Goal: Find contact information: Find contact information

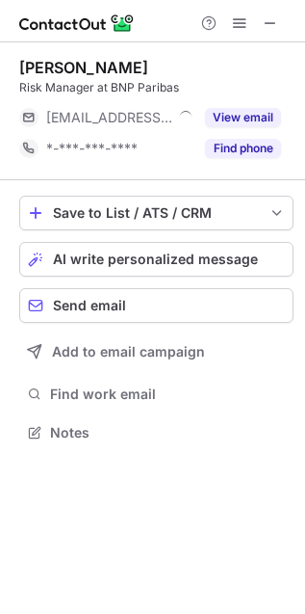
scroll to position [419, 305]
click at [271, 26] on span at bounding box center [270, 22] width 15 height 15
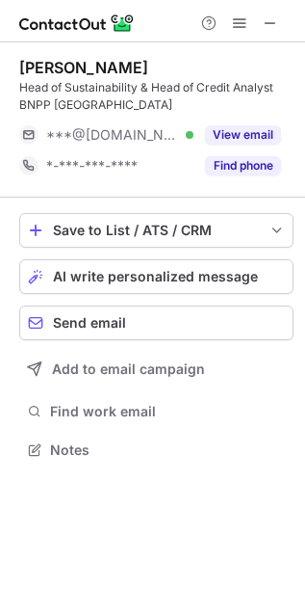
scroll to position [435, 305]
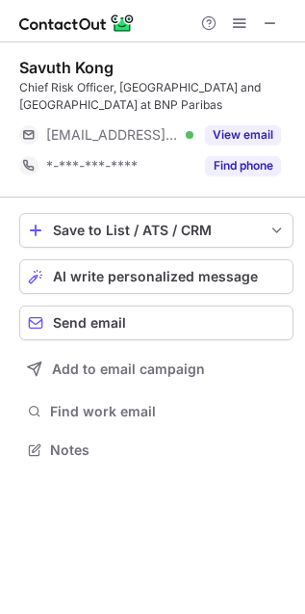
scroll to position [435, 305]
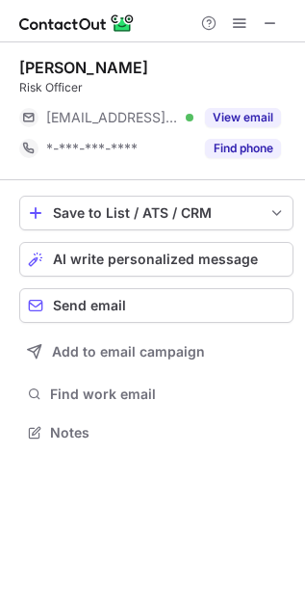
scroll to position [419, 305]
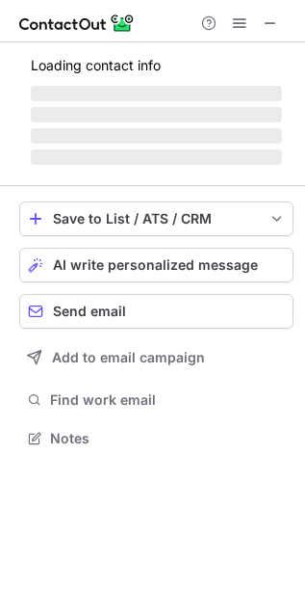
scroll to position [449, 305]
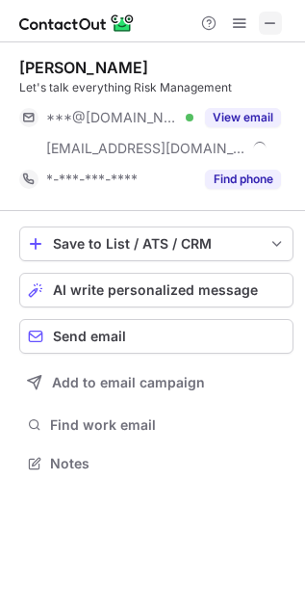
click at [267, 22] on span at bounding box center [270, 22] width 15 height 15
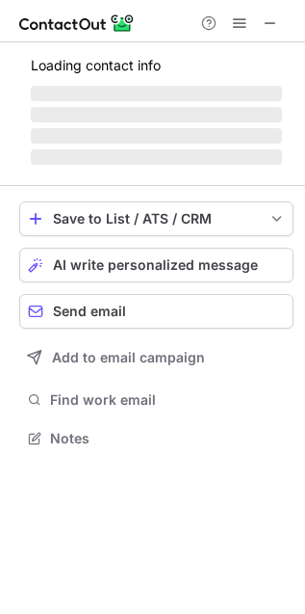
scroll to position [419, 305]
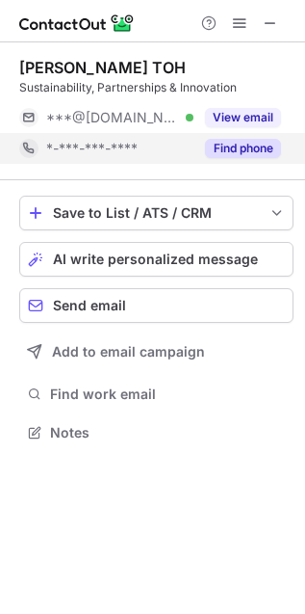
click at [280, 144] on button "Find phone" at bounding box center [243, 148] width 76 height 19
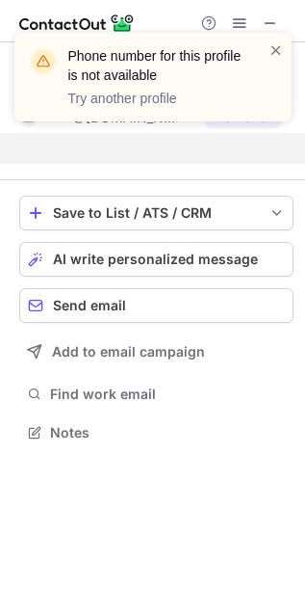
scroll to position [8, 10]
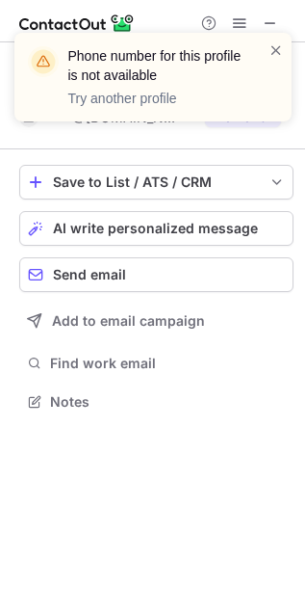
click at [272, 15] on div "Phone number for this profile is not available Try another profile" at bounding box center [153, 84] width 308 height 143
click at [273, 41] on span at bounding box center [276, 49] width 15 height 19
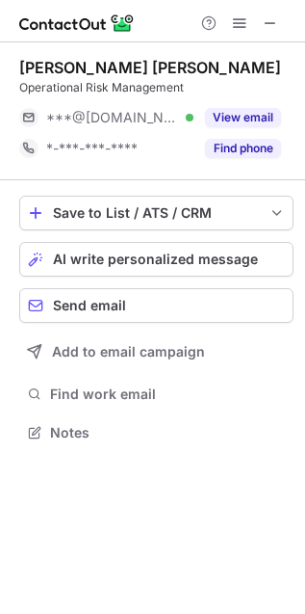
scroll to position [419, 305]
click at [272, 24] on span at bounding box center [270, 22] width 15 height 15
